Goal: Transaction & Acquisition: Purchase product/service

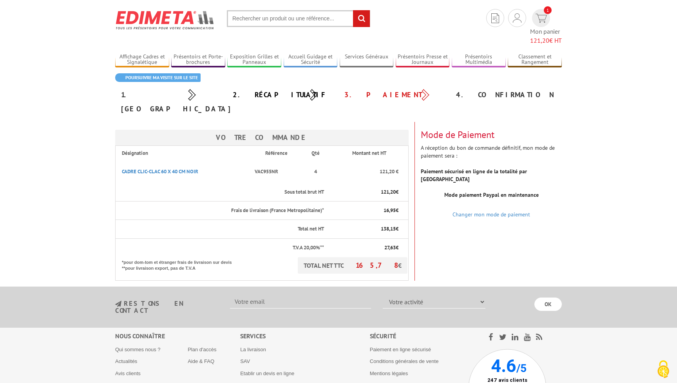
scroll to position [26, 0]
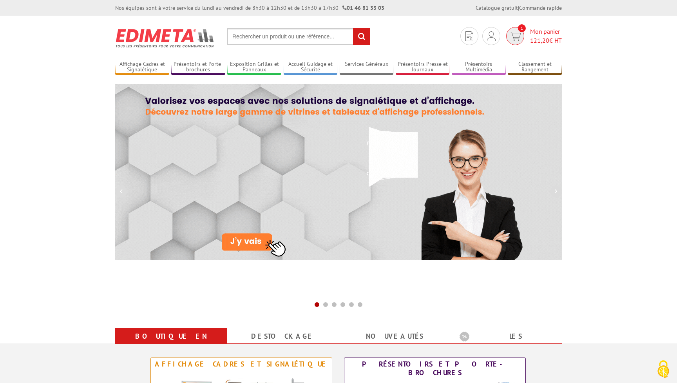
click at [516, 39] on img at bounding box center [515, 36] width 11 height 9
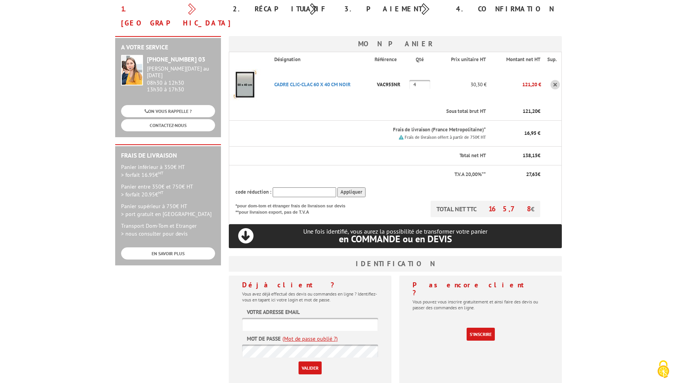
scroll to position [97, 0]
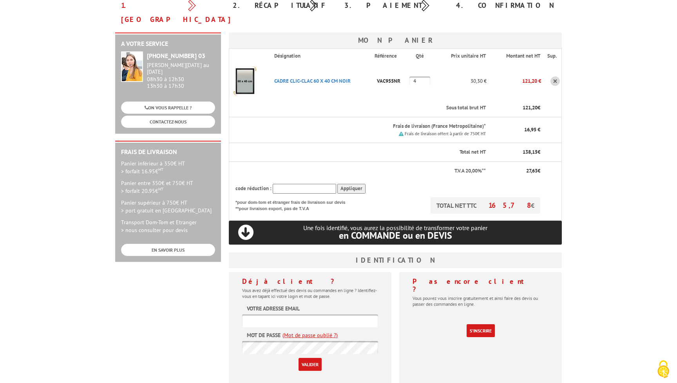
type input "tibinew2.0@gmail.com"
click at [310, 358] on input "Valider" at bounding box center [310, 364] width 23 height 13
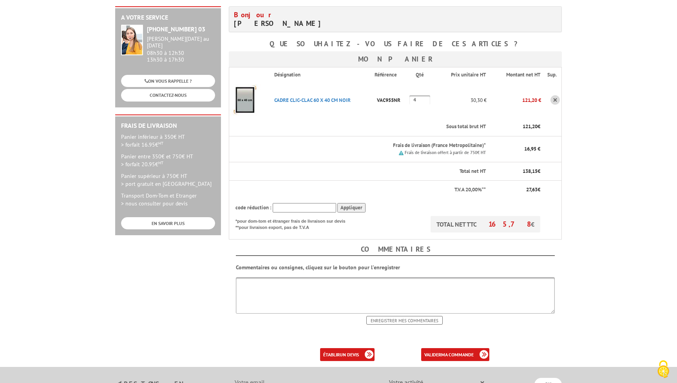
scroll to position [145, 0]
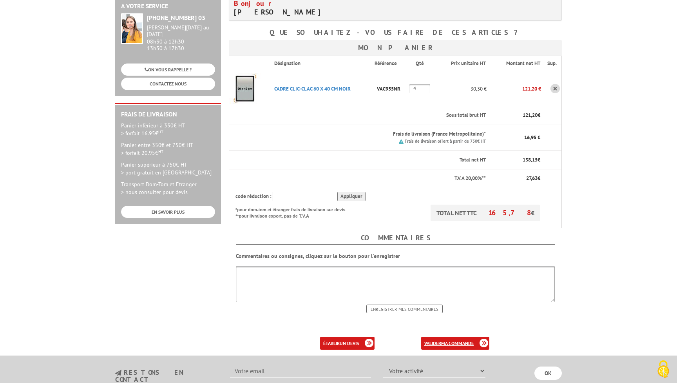
click at [440, 337] on link "valider ma commande" at bounding box center [455, 343] width 68 height 13
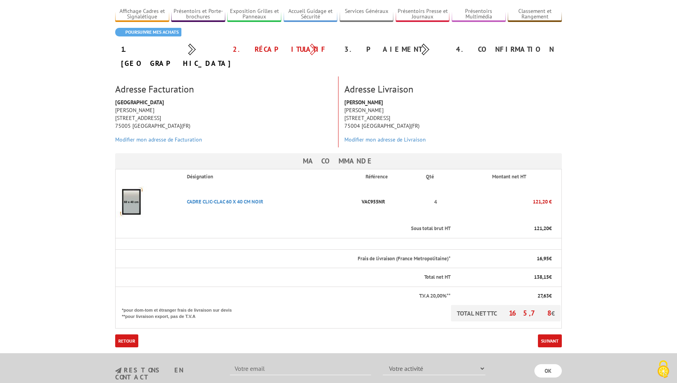
scroll to position [66, 0]
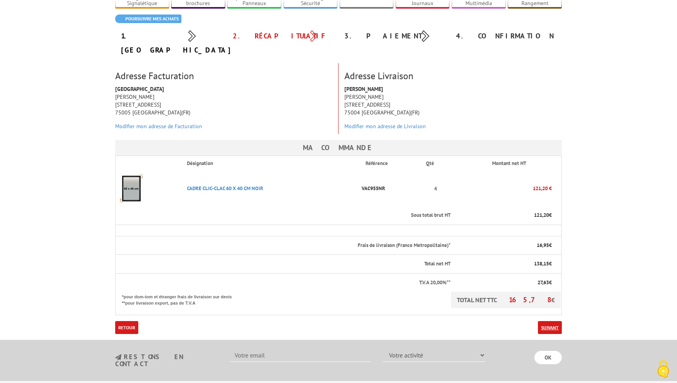
click at [557, 321] on link "Suivant" at bounding box center [550, 327] width 24 height 13
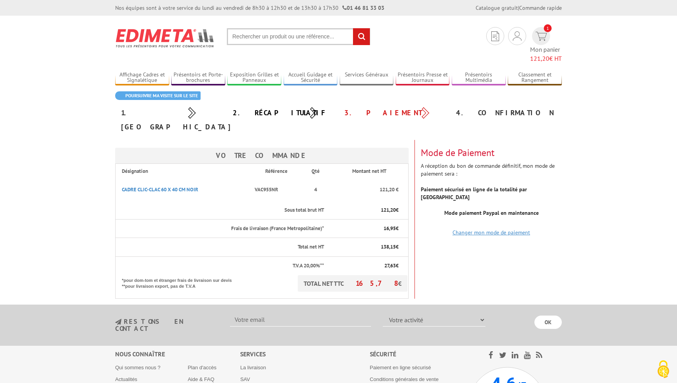
click at [509, 229] on link "Changer mon mode de paiement" at bounding box center [492, 232] width 78 height 7
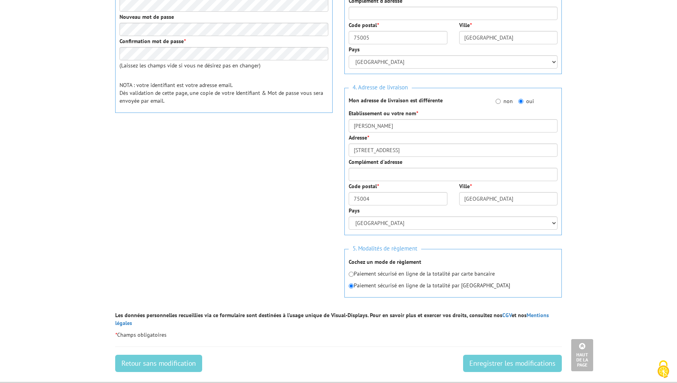
scroll to position [277, 0]
click at [312, 265] on div "1. Vos informations personnelles Civilité * Mr. Mme. Mlle. Nom * BAUDEAU Prénom…" at bounding box center [338, 71] width 458 height 480
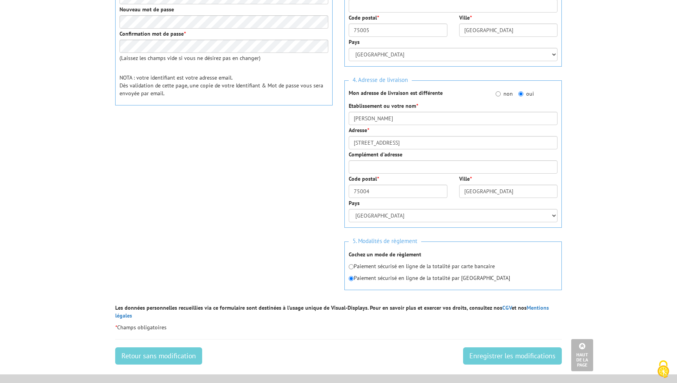
scroll to position [286, 0]
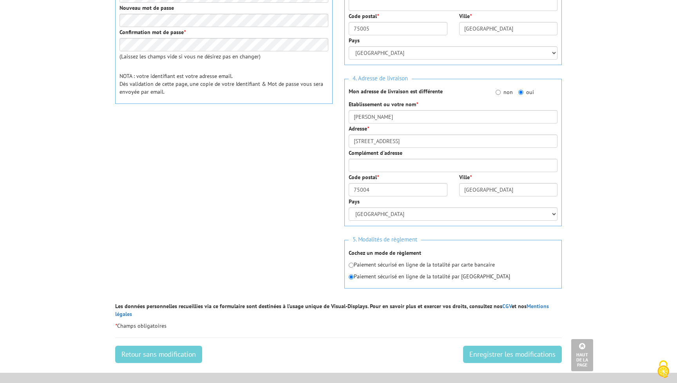
click at [324, 260] on div "1. Vos informations personnelles Civilité * Mr. Mme. Mlle. Nom * BAUDEAU Prénom…" at bounding box center [338, 63] width 458 height 480
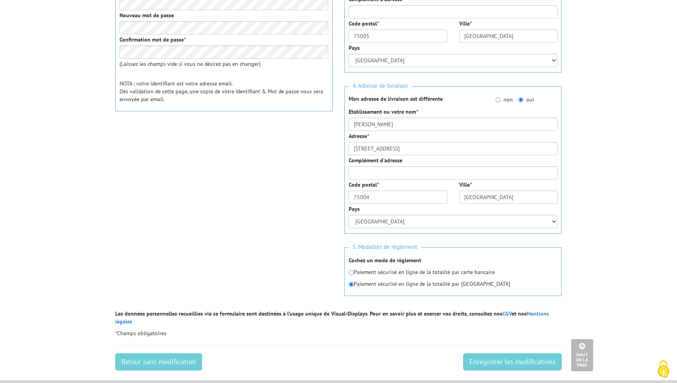
scroll to position [276, 0]
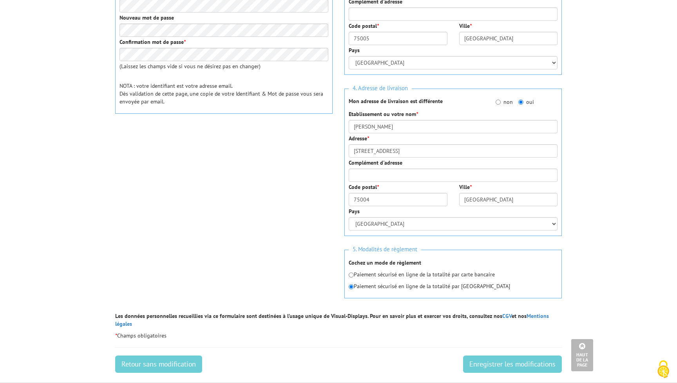
click at [350, 273] on input "radio" at bounding box center [351, 274] width 5 height 5
radio input "true"
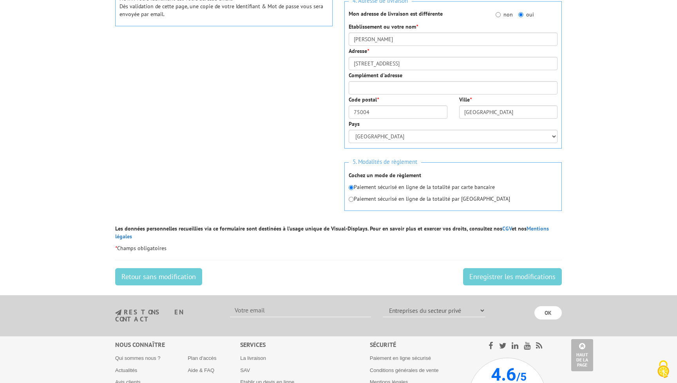
scroll to position [366, 0]
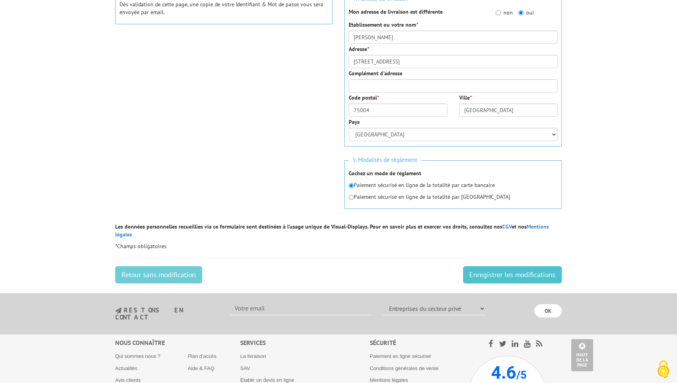
click at [484, 268] on input "Enregistrer les modifications" at bounding box center [512, 274] width 99 height 17
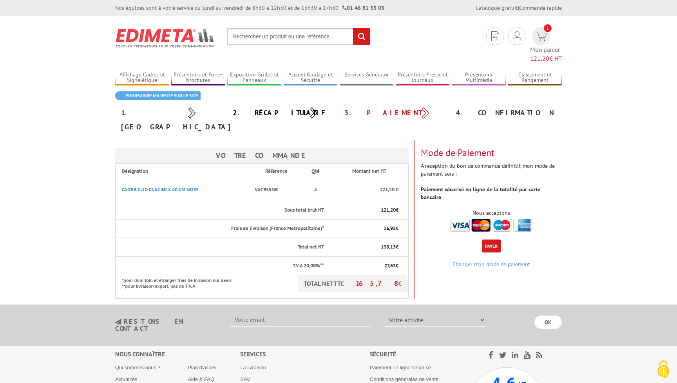
click at [488, 239] on button "Payer" at bounding box center [491, 245] width 19 height 13
